Goal: Task Accomplishment & Management: Use online tool/utility

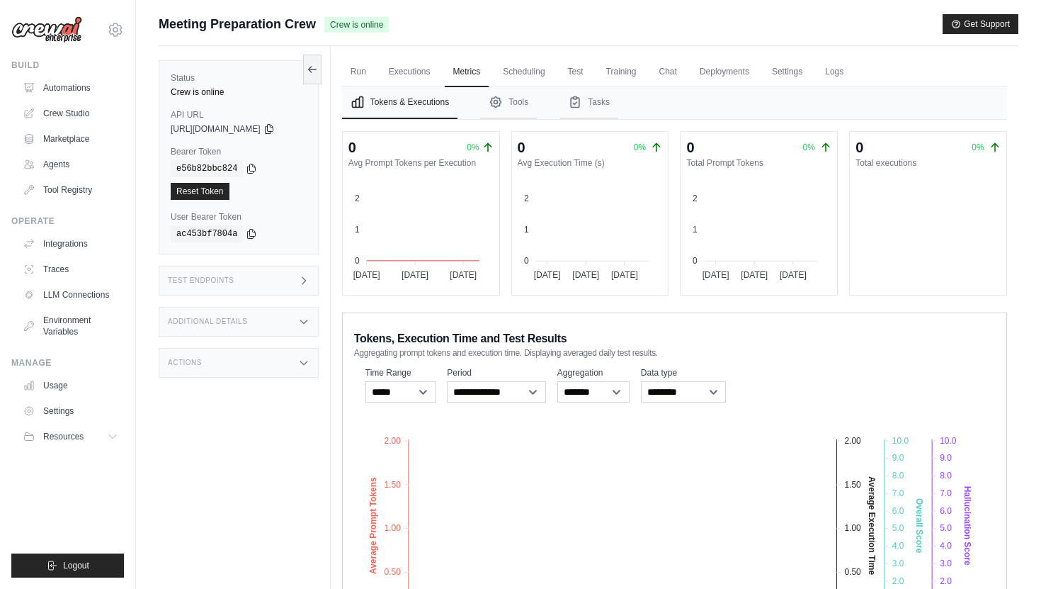
click at [69, 84] on link "Automations" at bounding box center [70, 87] width 107 height 23
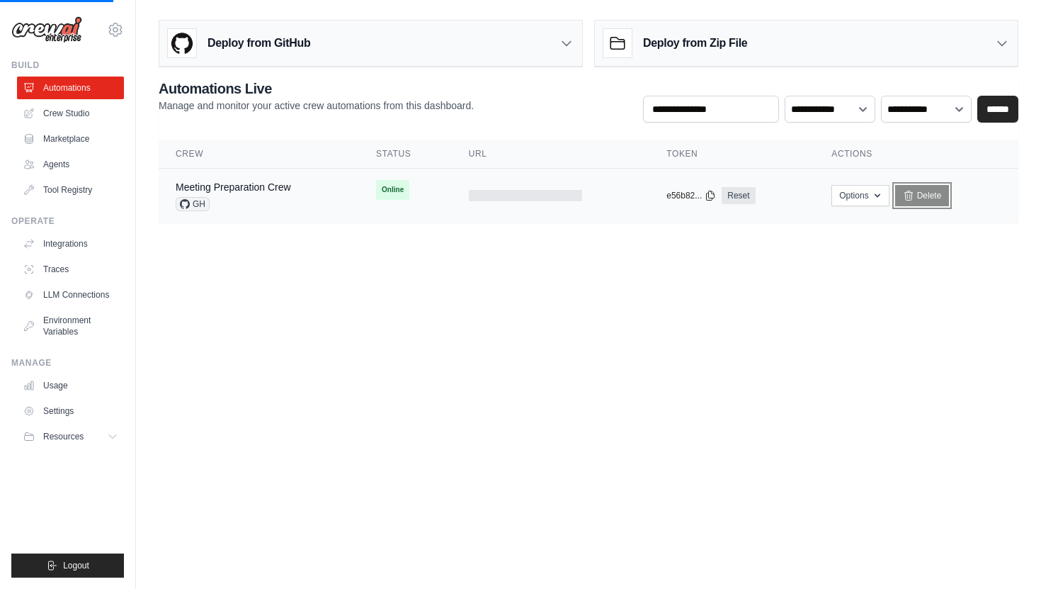
click at [929, 190] on link "Delete" at bounding box center [922, 195] width 55 height 21
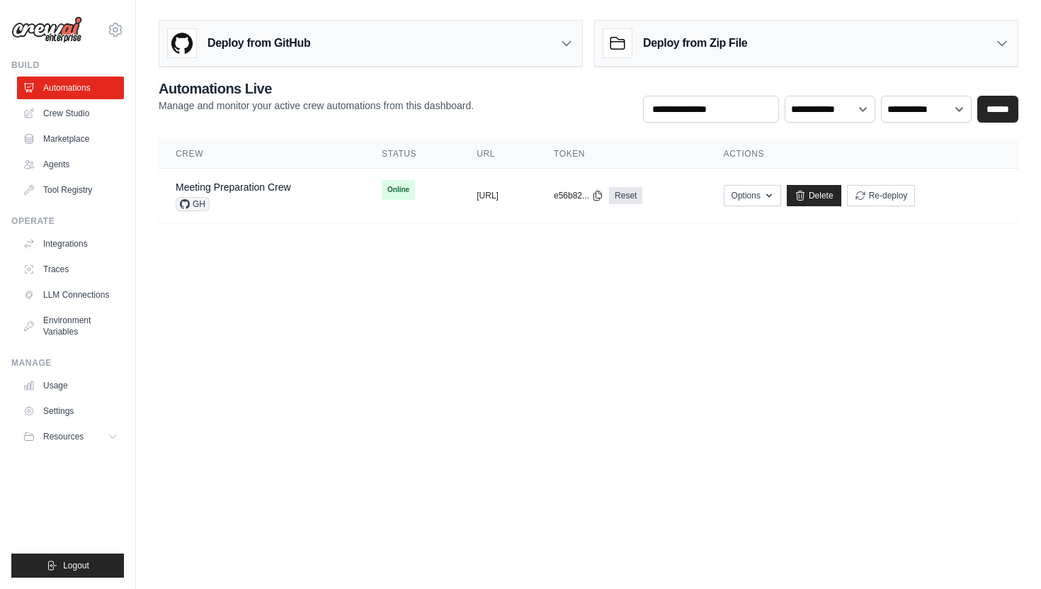
click at [639, 343] on body "kaushal.s@gmail.com Settings Build Automations Crew Studio" at bounding box center [520, 294] width 1041 height 589
click at [841, 195] on link "Delete" at bounding box center [814, 195] width 55 height 21
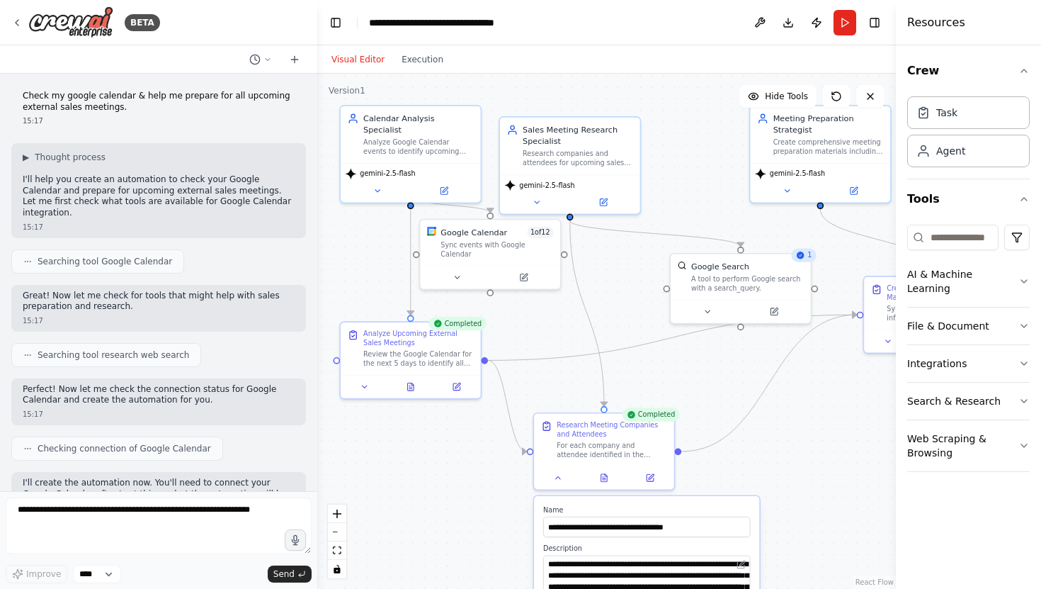
scroll to position [745, 0]
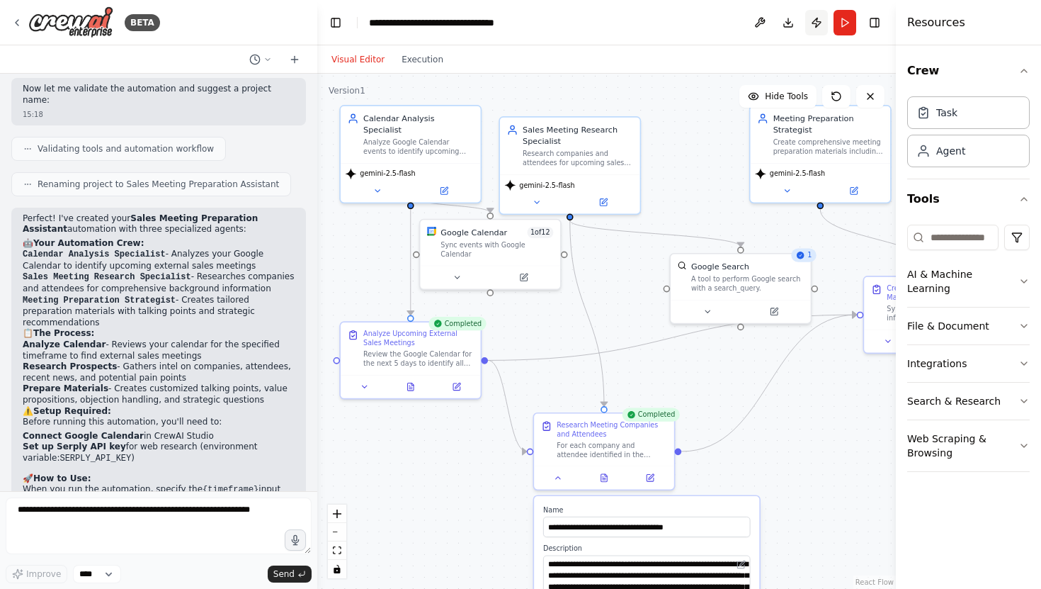
click at [822, 22] on button "Publish" at bounding box center [816, 22] width 23 height 25
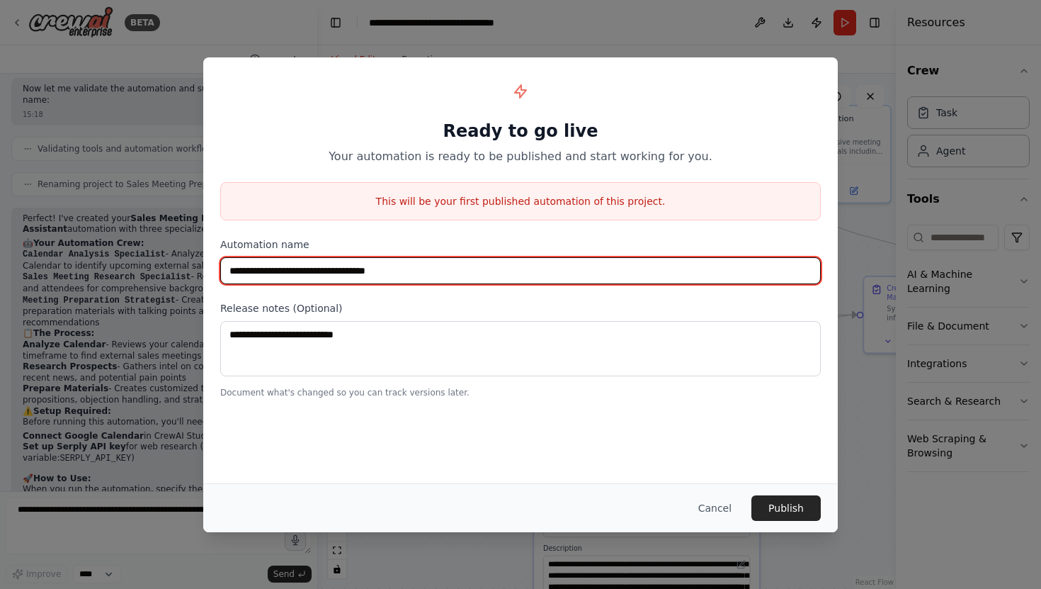
click at [397, 271] on input "**********" at bounding box center [520, 270] width 601 height 27
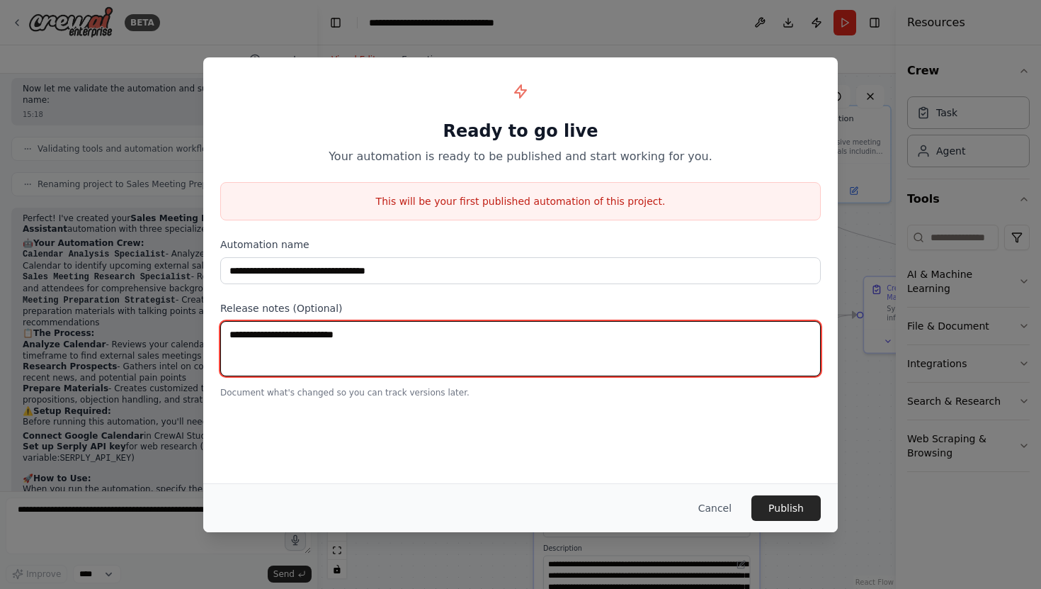
click at [400, 348] on textarea at bounding box center [520, 348] width 601 height 55
type textarea "**********"
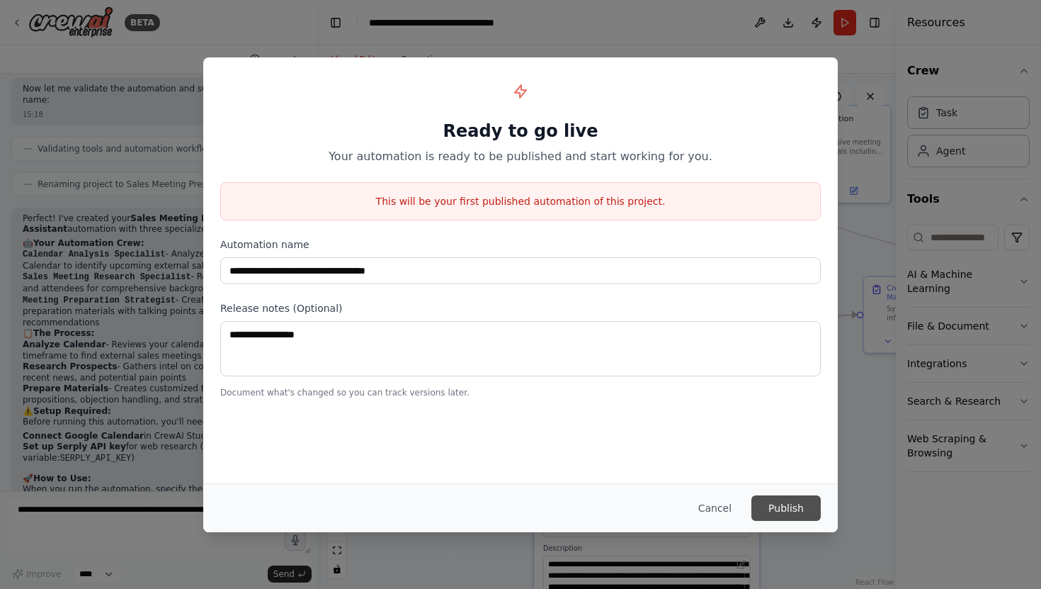
click at [794, 503] on button "Publish" at bounding box center [785, 507] width 69 height 25
click at [729, 510] on button "Cancel" at bounding box center [715, 507] width 56 height 25
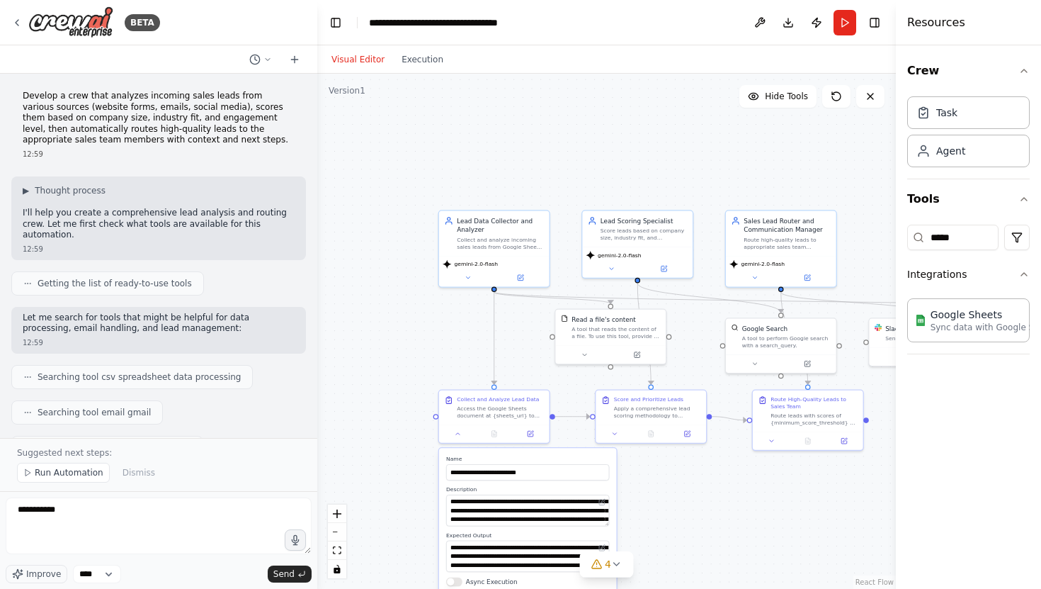
scroll to position [2151, 0]
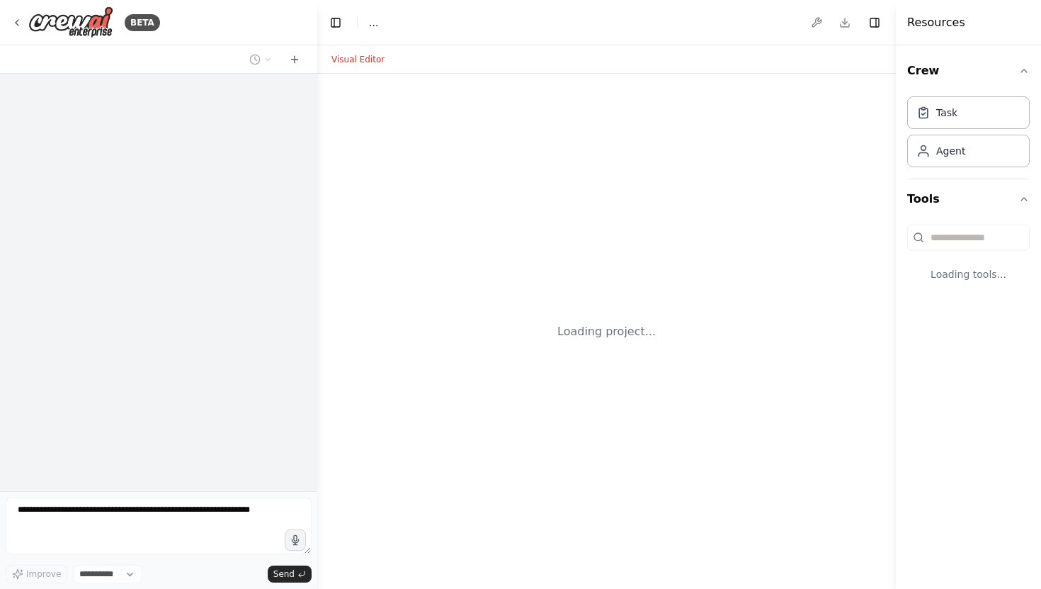
select select "****"
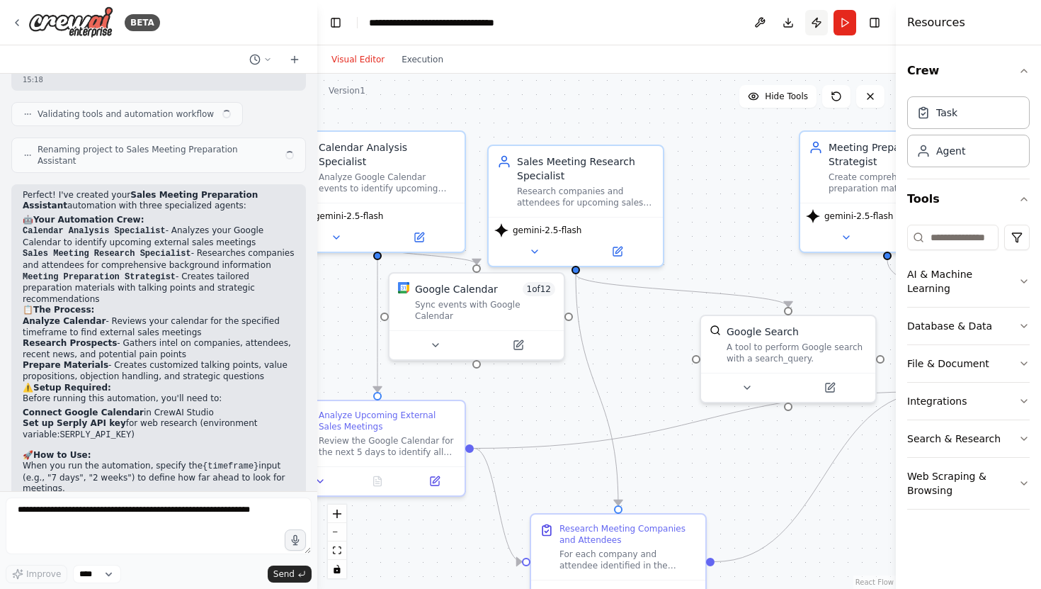
click at [819, 21] on button "Publish" at bounding box center [816, 22] width 23 height 25
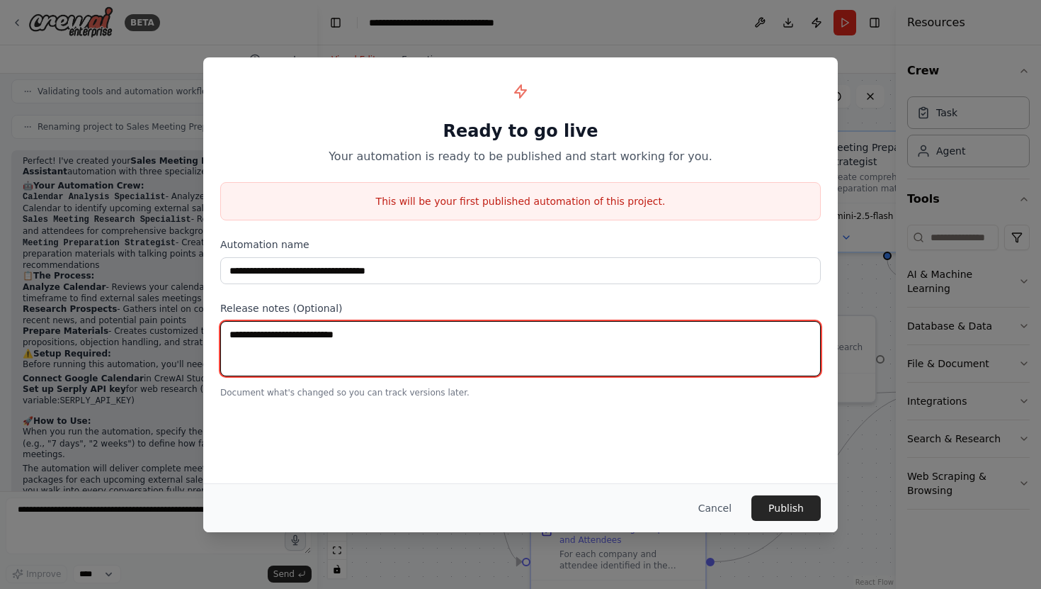
click at [436, 344] on textarea at bounding box center [520, 348] width 601 height 55
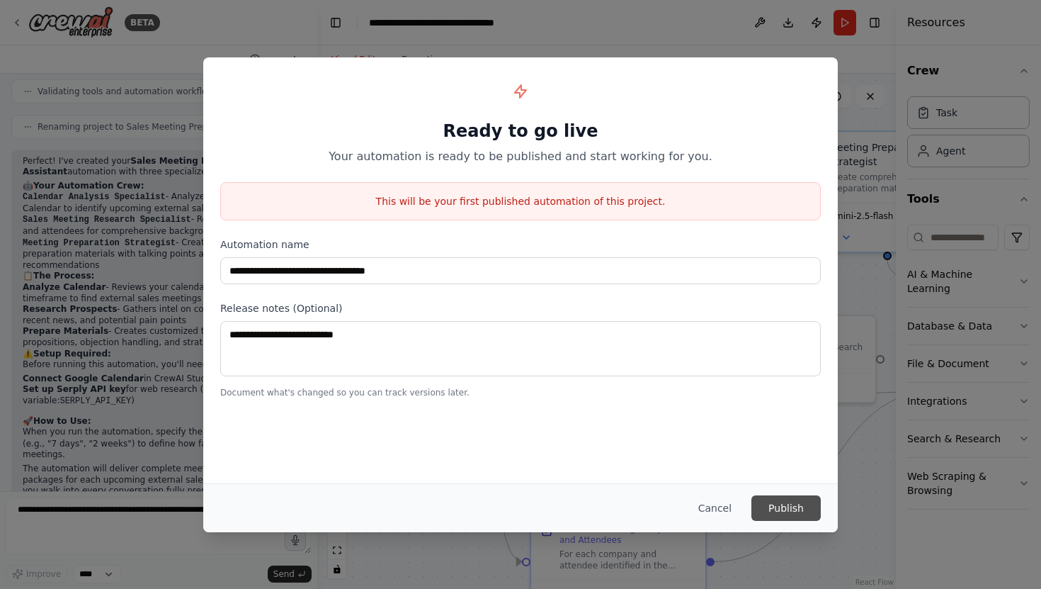
click at [783, 511] on button "Publish" at bounding box center [785, 507] width 69 height 25
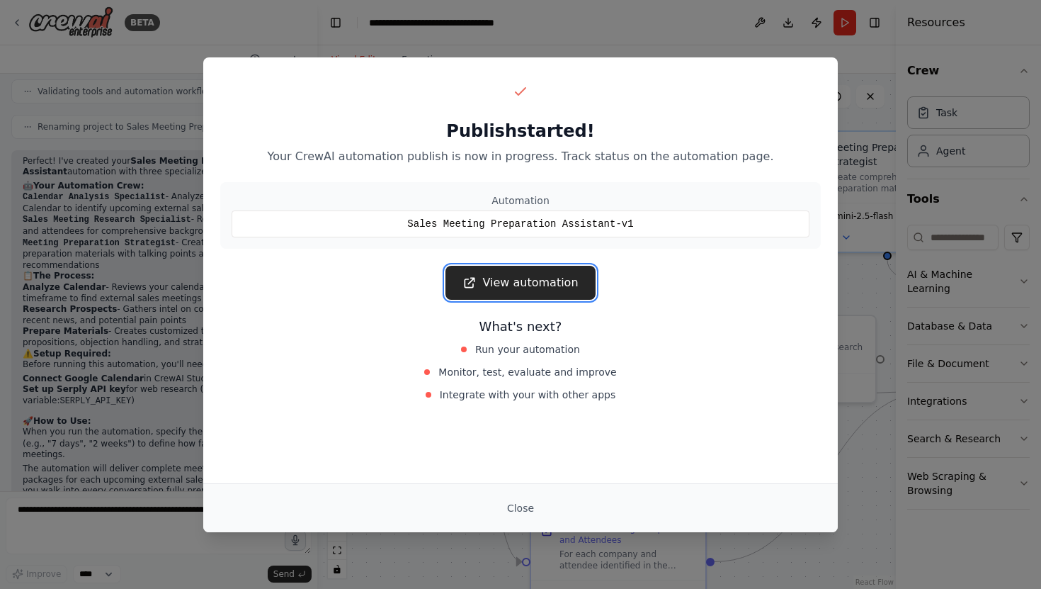
click at [525, 283] on link "View automation" at bounding box center [519, 283] width 149 height 34
click at [519, 509] on button "Close" at bounding box center [521, 507] width 50 height 25
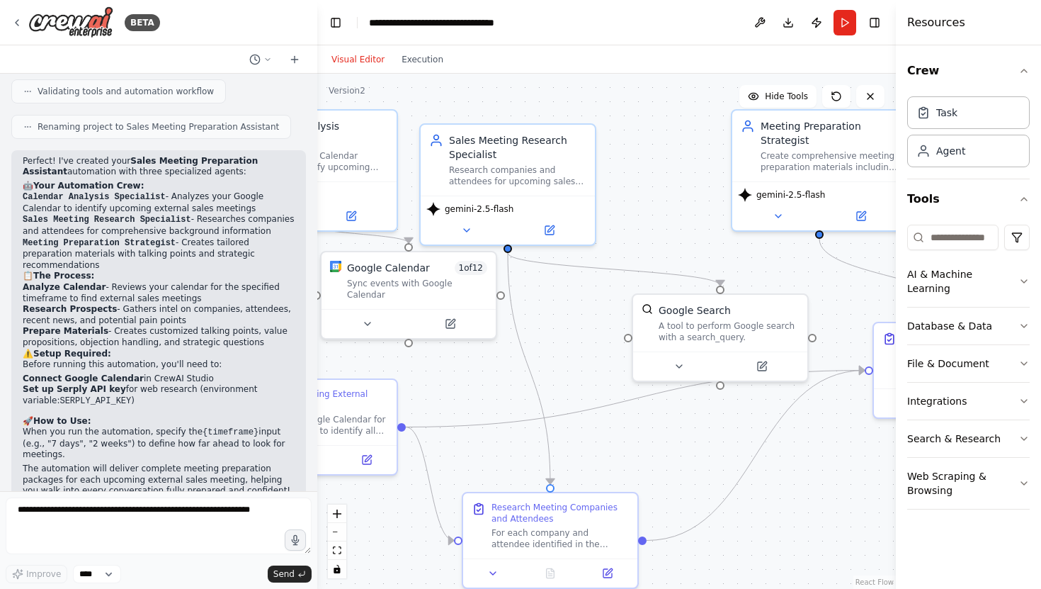
drag, startPoint x: 731, startPoint y: 468, endPoint x: 664, endPoint y: 446, distance: 70.1
click at [664, 446] on div ".deletable-edge-delete-btn { width: 20px; height: 20px; border: 0px solid #ffff…" at bounding box center [606, 331] width 579 height 515
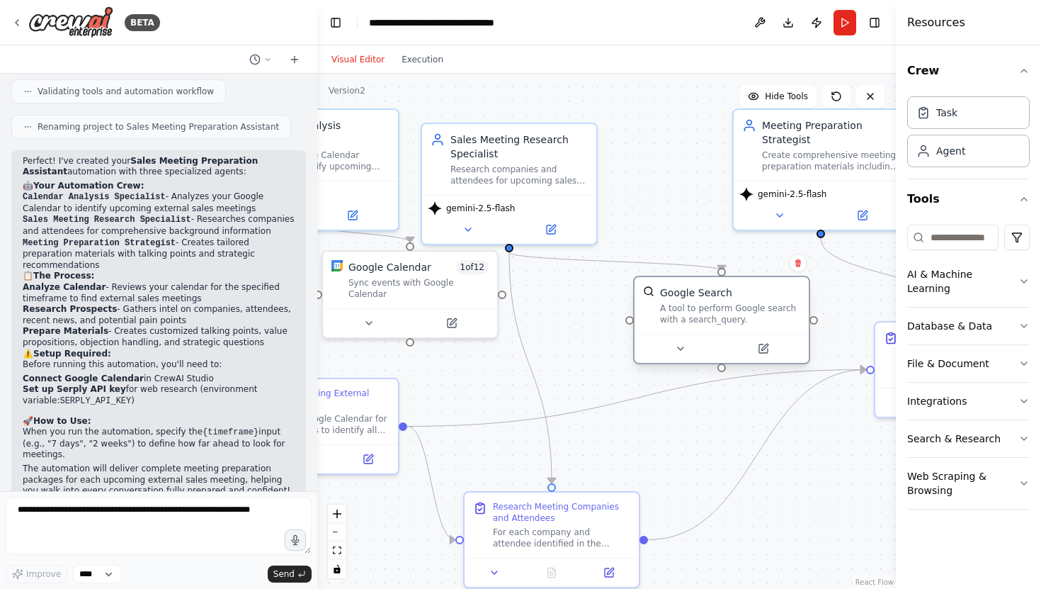
drag, startPoint x: 710, startPoint y: 329, endPoint x: 704, endPoint y: 319, distance: 11.4
click at [704, 319] on div "A tool to perform Google search with a search_query." at bounding box center [730, 313] width 140 height 23
click at [688, 356] on button at bounding box center [680, 348] width 80 height 17
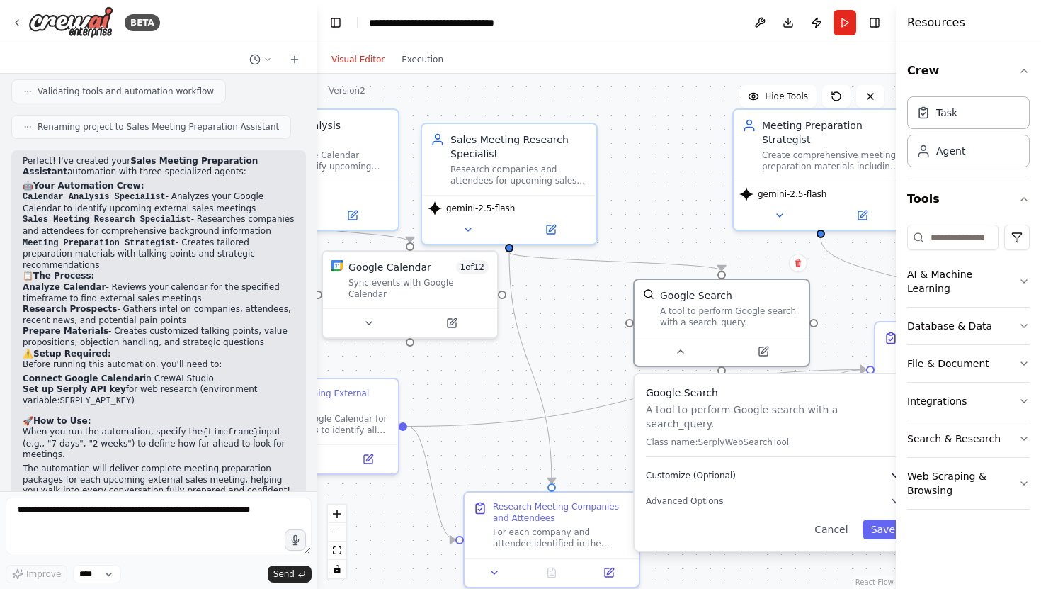
click at [713, 470] on span "Customize (Optional)" at bounding box center [691, 475] width 90 height 11
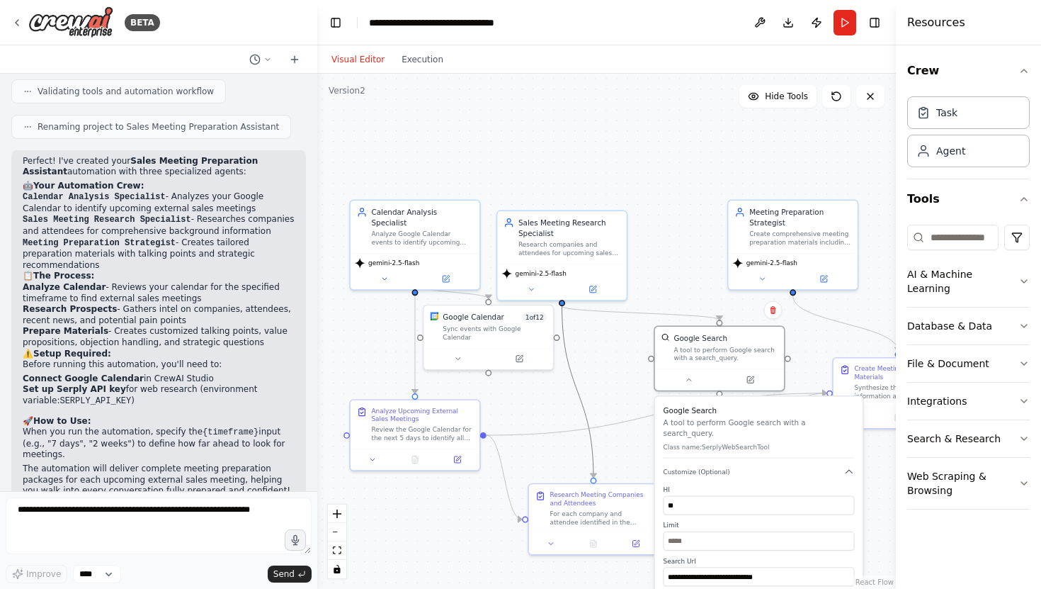
drag, startPoint x: 589, startPoint y: 419, endPoint x: 587, endPoint y: 365, distance: 53.1
click at [587, 365] on div ".deletable-edge-delete-btn { width: 20px; height: 20px; border: 0px solid #ffff…" at bounding box center [606, 331] width 579 height 515
drag, startPoint x: 892, startPoint y: 526, endPoint x: 877, endPoint y: 445, distance: 82.1
click at [877, 445] on div "BETA Check my google calendar & help me prepare for all upcoming external sales…" at bounding box center [520, 294] width 1041 height 589
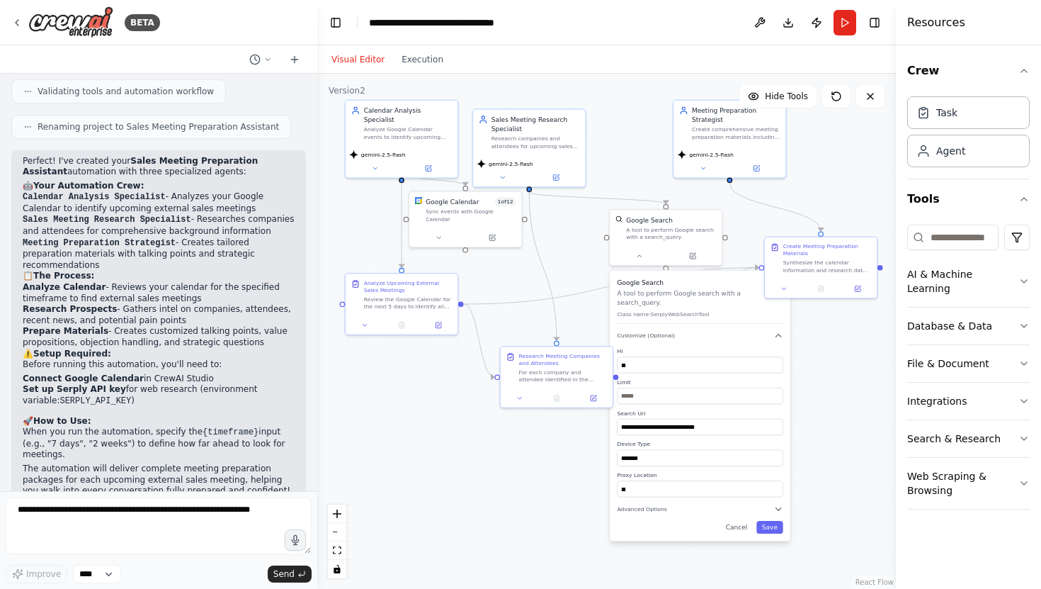
drag, startPoint x: 586, startPoint y: 544, endPoint x: 511, endPoint y: 411, distance: 151.9
click at [511, 411] on div ".deletable-edge-delete-btn { width: 20px; height: 20px; border: 0px solid #ffff…" at bounding box center [606, 331] width 579 height 515
click at [775, 521] on button "Save" at bounding box center [769, 527] width 27 height 13
click at [825, 445] on div ".deletable-edge-delete-btn { width: 20px; height: 20px; border: 0px solid #ffff…" at bounding box center [606, 331] width 579 height 515
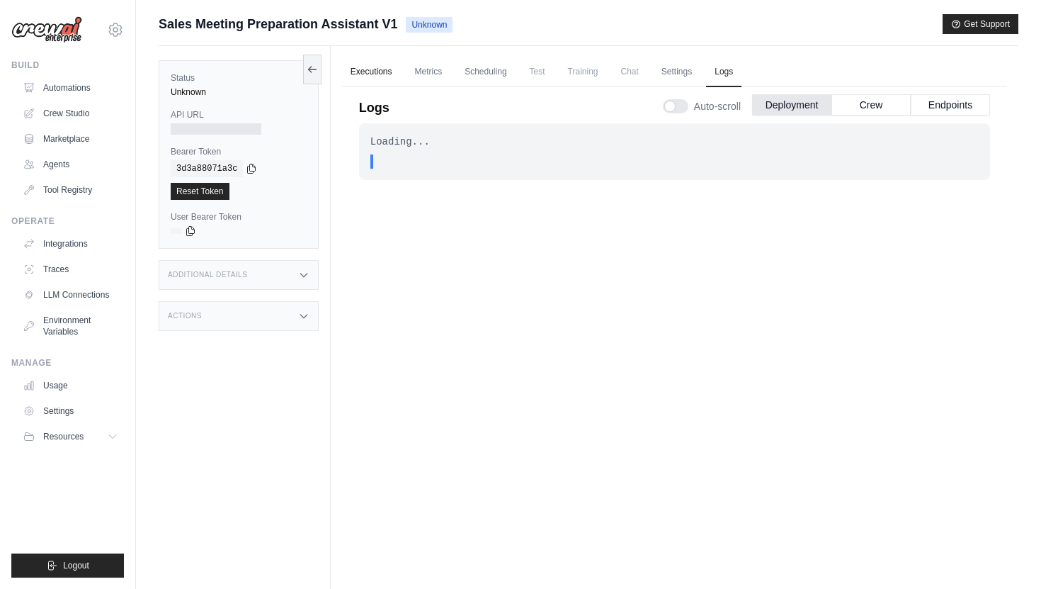
click at [368, 71] on link "Executions" at bounding box center [371, 72] width 59 height 30
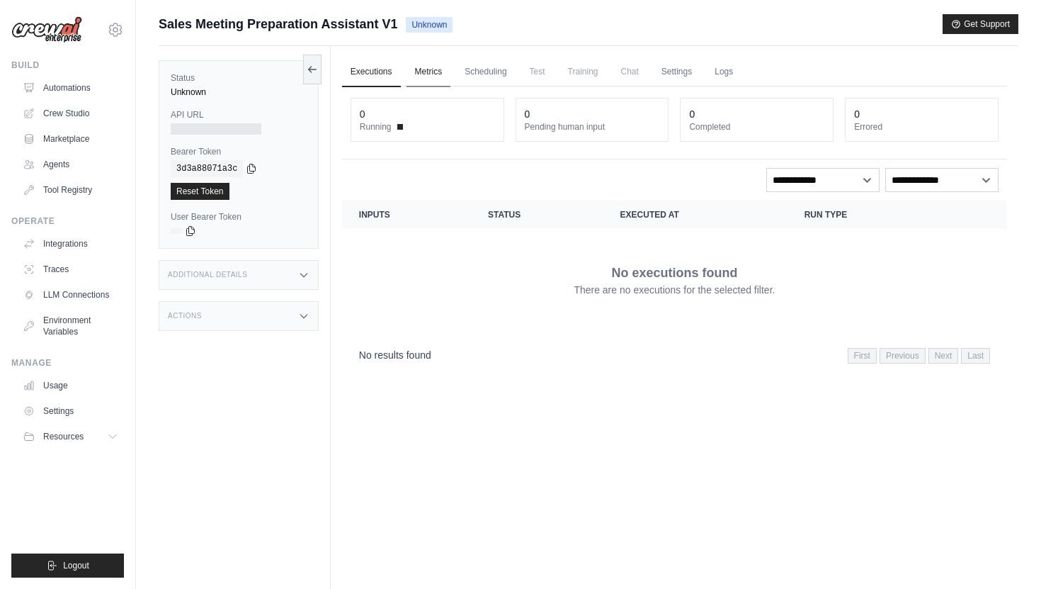
click at [430, 80] on link "Metrics" at bounding box center [429, 72] width 45 height 30
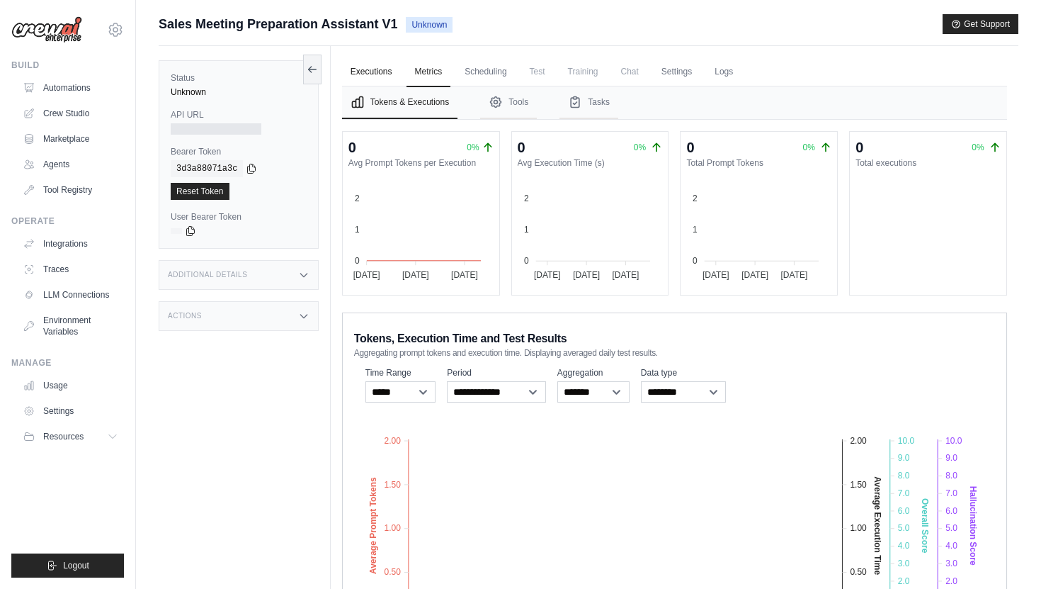
click at [382, 72] on link "Executions" at bounding box center [371, 72] width 59 height 30
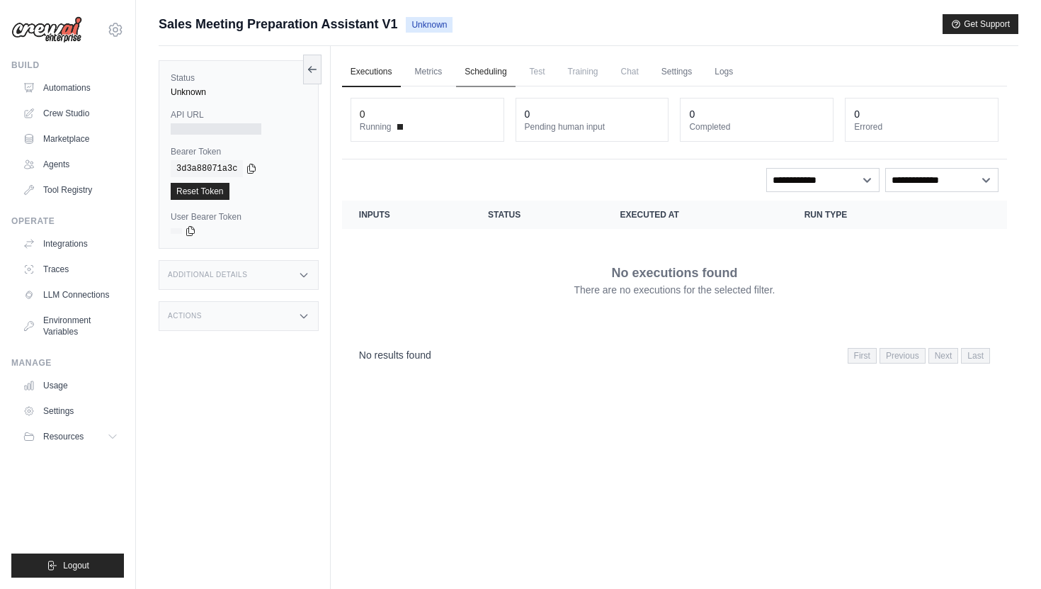
click at [486, 76] on link "Scheduling" at bounding box center [485, 72] width 59 height 30
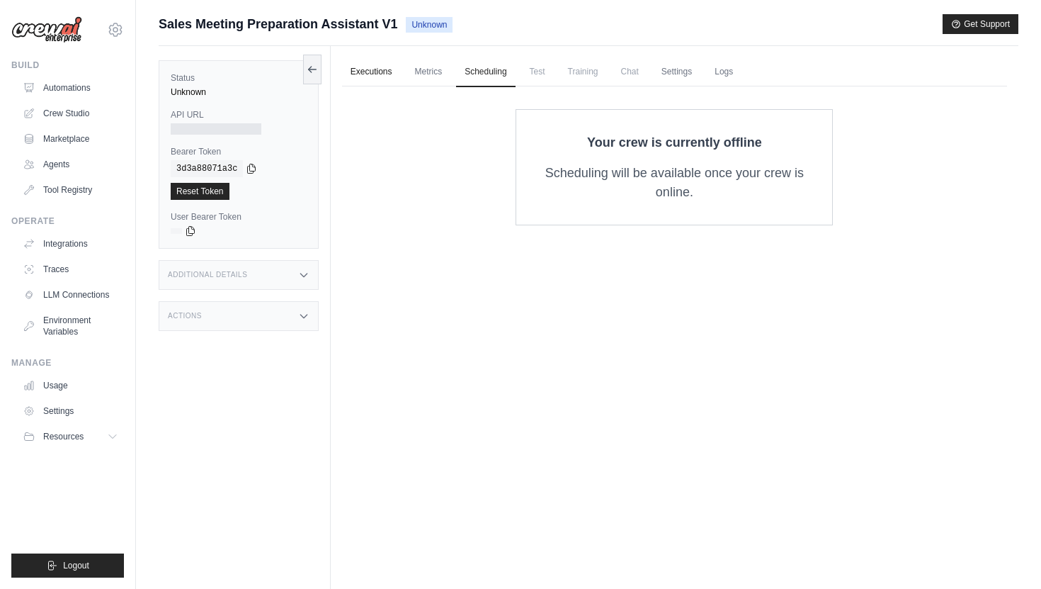
click at [363, 72] on link "Executions" at bounding box center [371, 72] width 59 height 30
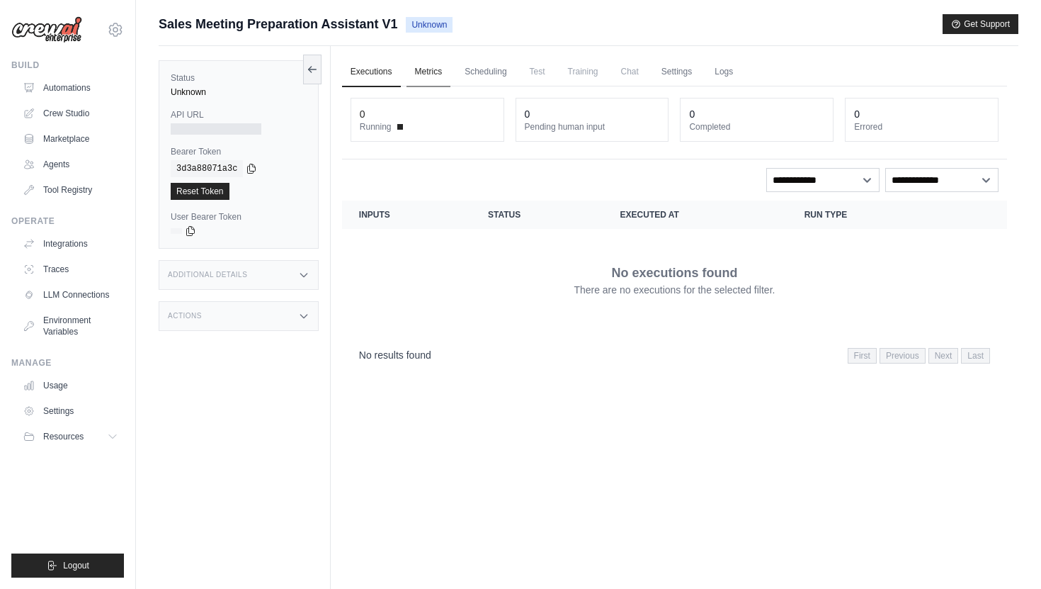
click at [428, 78] on link "Metrics" at bounding box center [429, 72] width 45 height 30
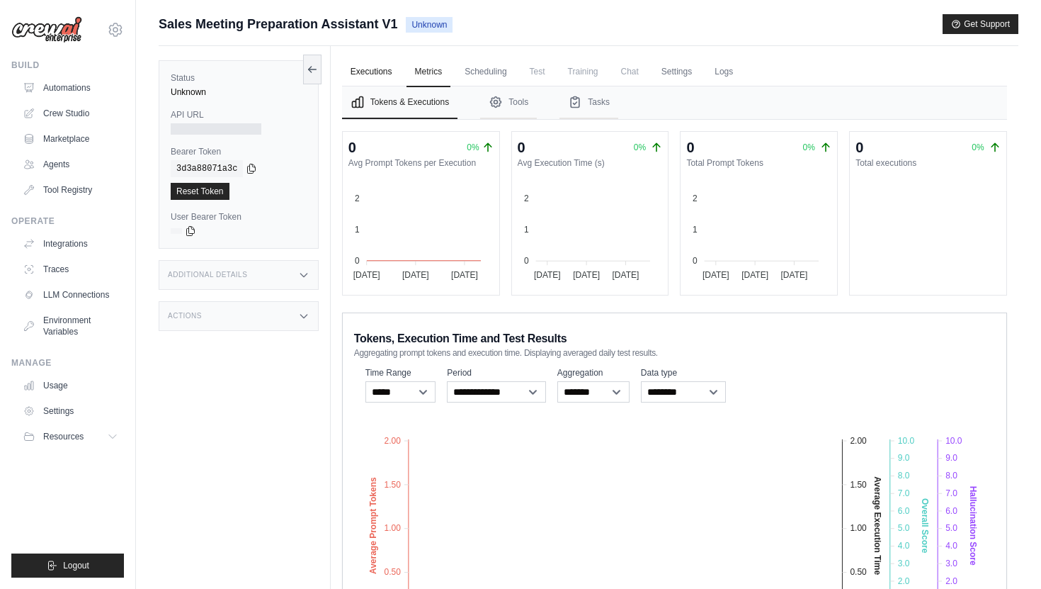
click at [361, 69] on link "Executions" at bounding box center [371, 72] width 59 height 30
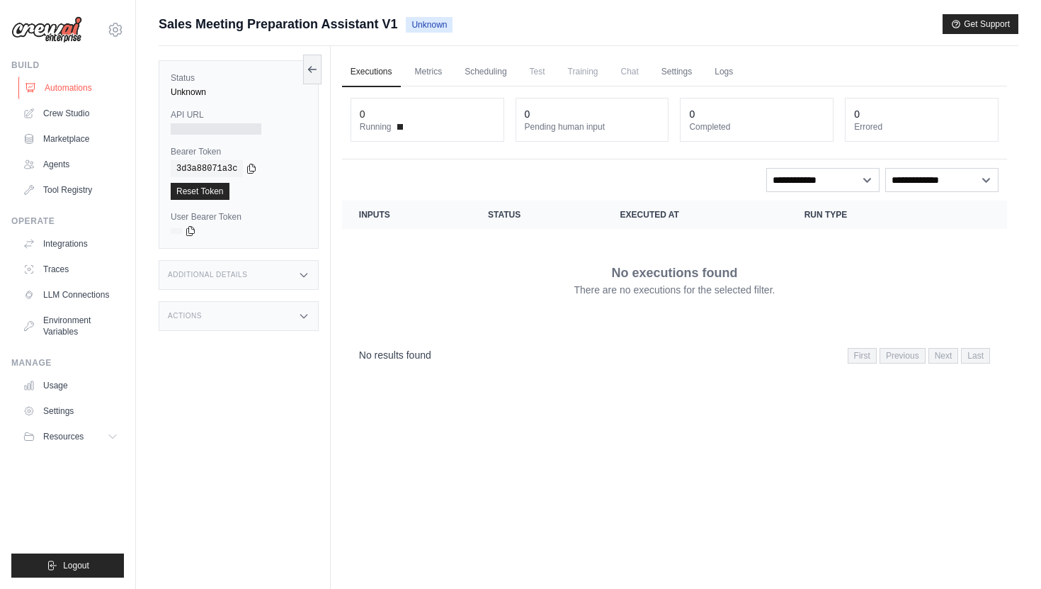
click at [59, 84] on link "Automations" at bounding box center [71, 87] width 107 height 23
